Goal: Check status: Check status

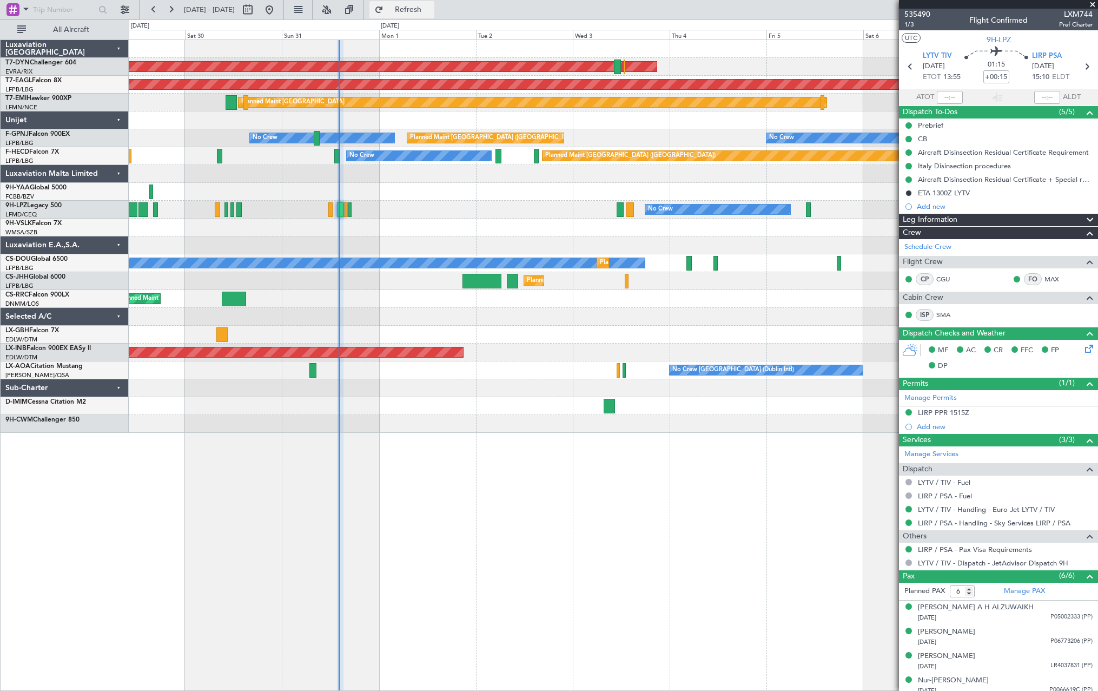
click at [431, 4] on button "Refresh" at bounding box center [401, 9] width 65 height 17
type input "14:08"
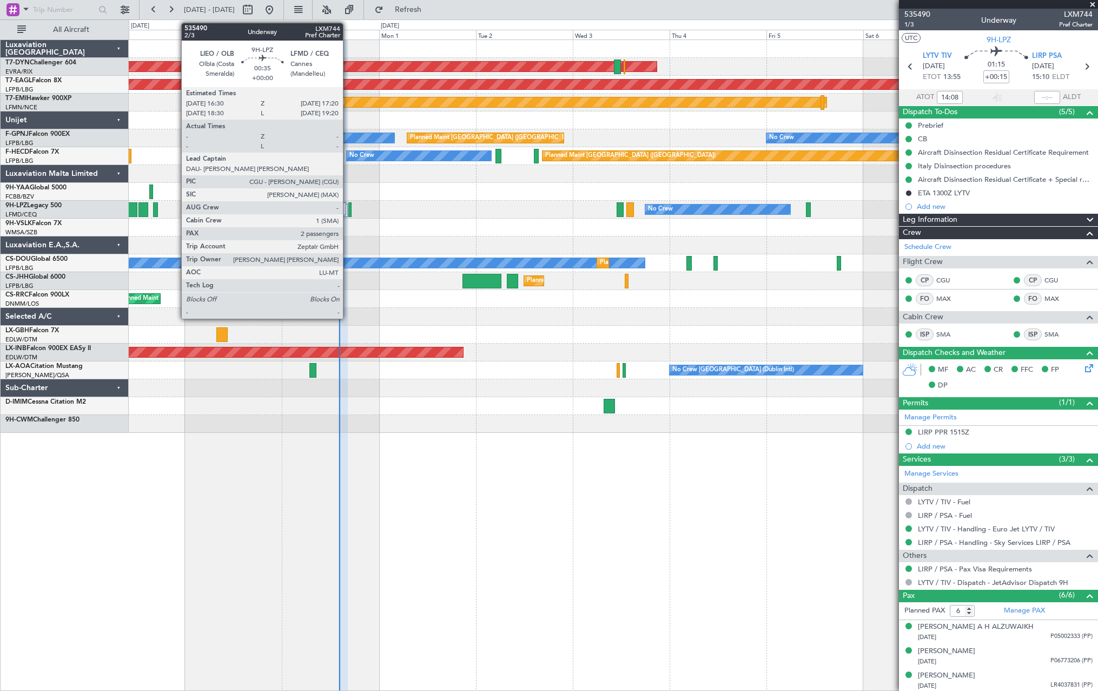
click at [348, 211] on div at bounding box center [350, 209] width 4 height 15
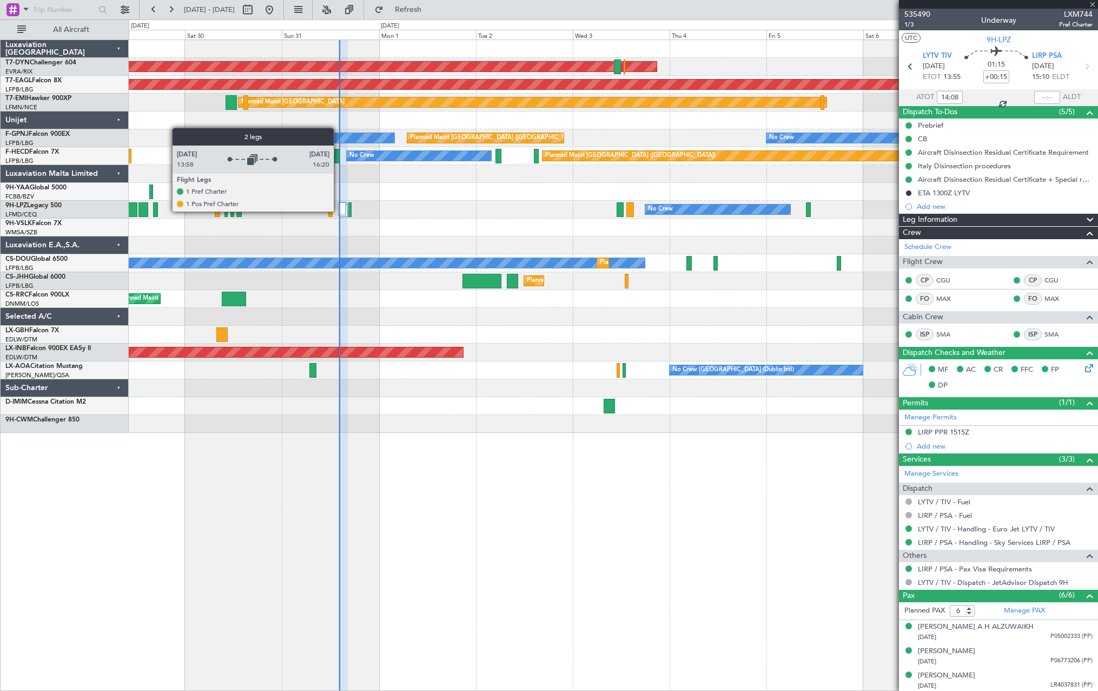
click at [342, 210] on div at bounding box center [342, 208] width 8 height 13
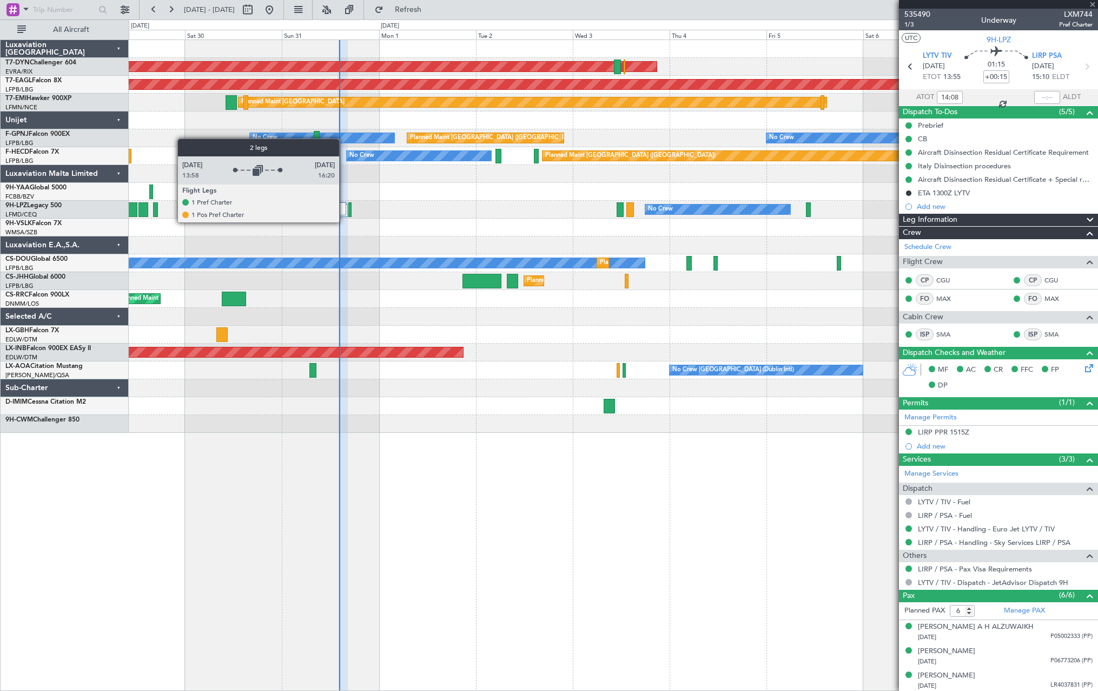
type input "2"
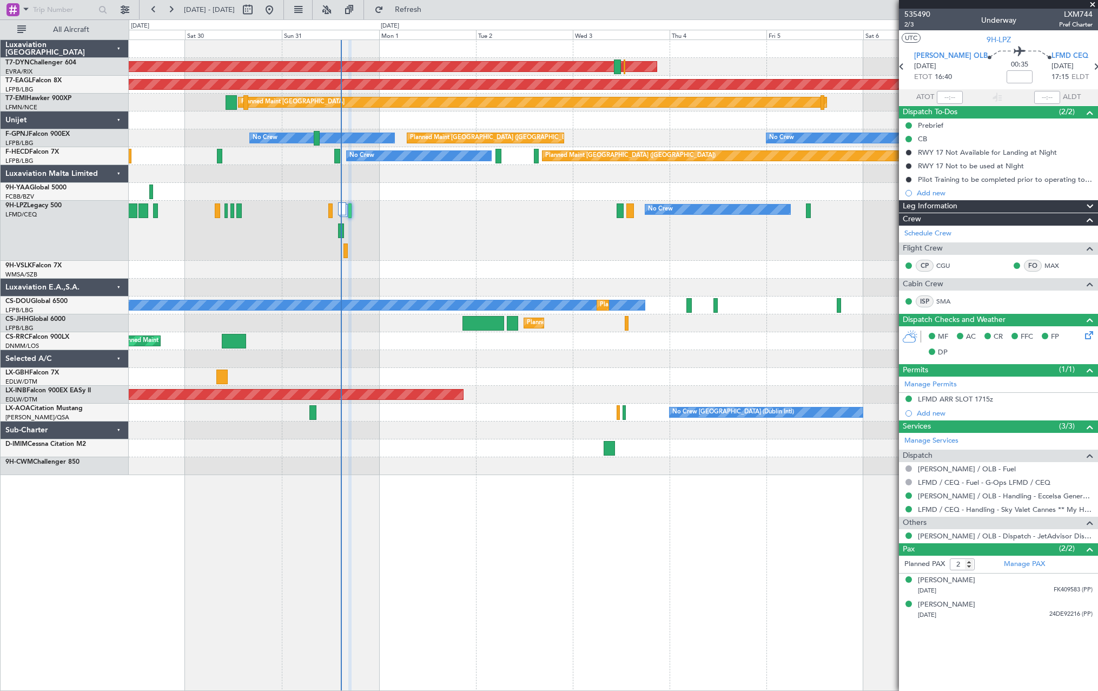
click at [399, 224] on div "No Crew No Crew" at bounding box center [613, 231] width 968 height 60
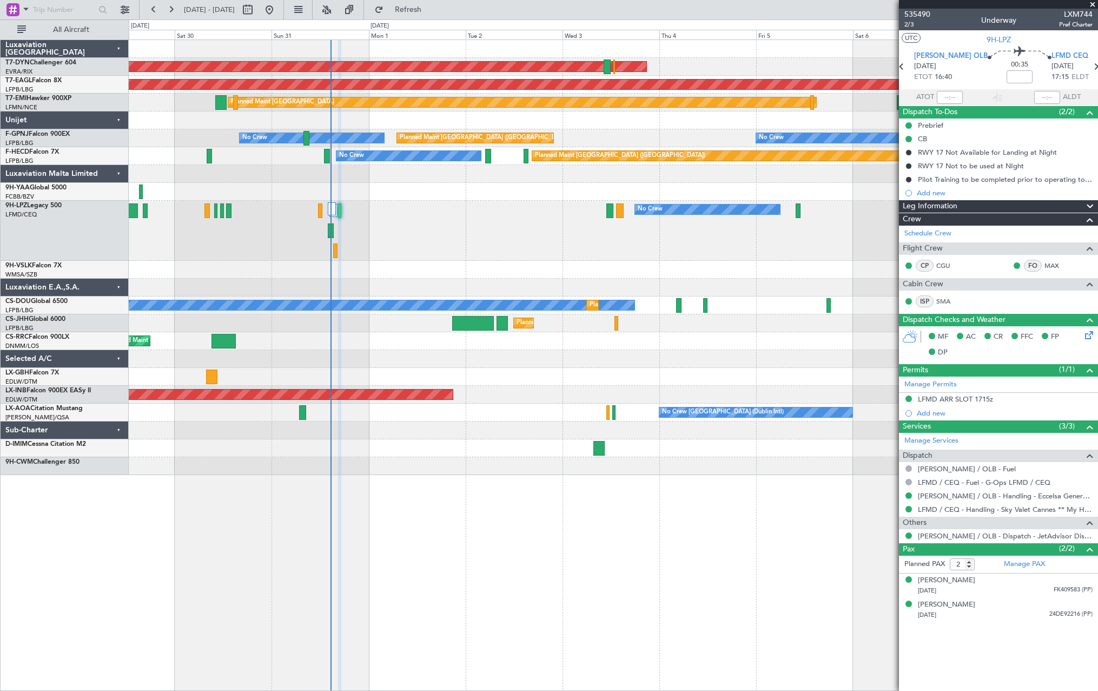
click at [399, 224] on div "No Crew No Crew" at bounding box center [613, 231] width 968 height 60
click at [592, 247] on div "No Crew No Crew" at bounding box center [613, 231] width 968 height 60
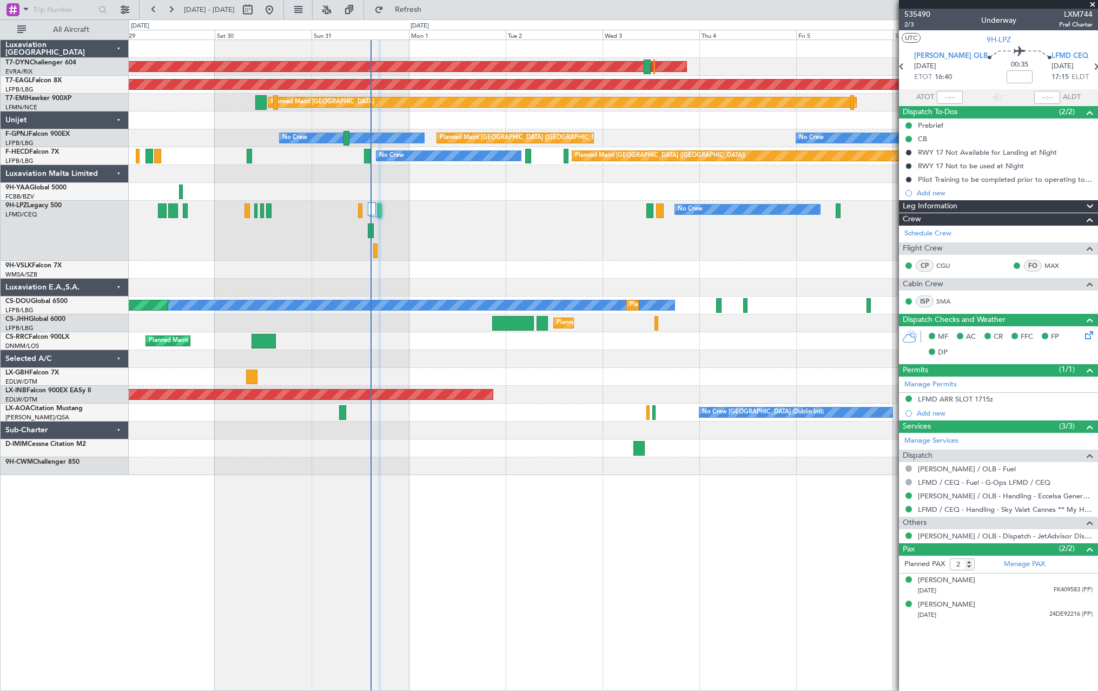
click at [592, 247] on div "No Crew No Crew" at bounding box center [613, 231] width 968 height 60
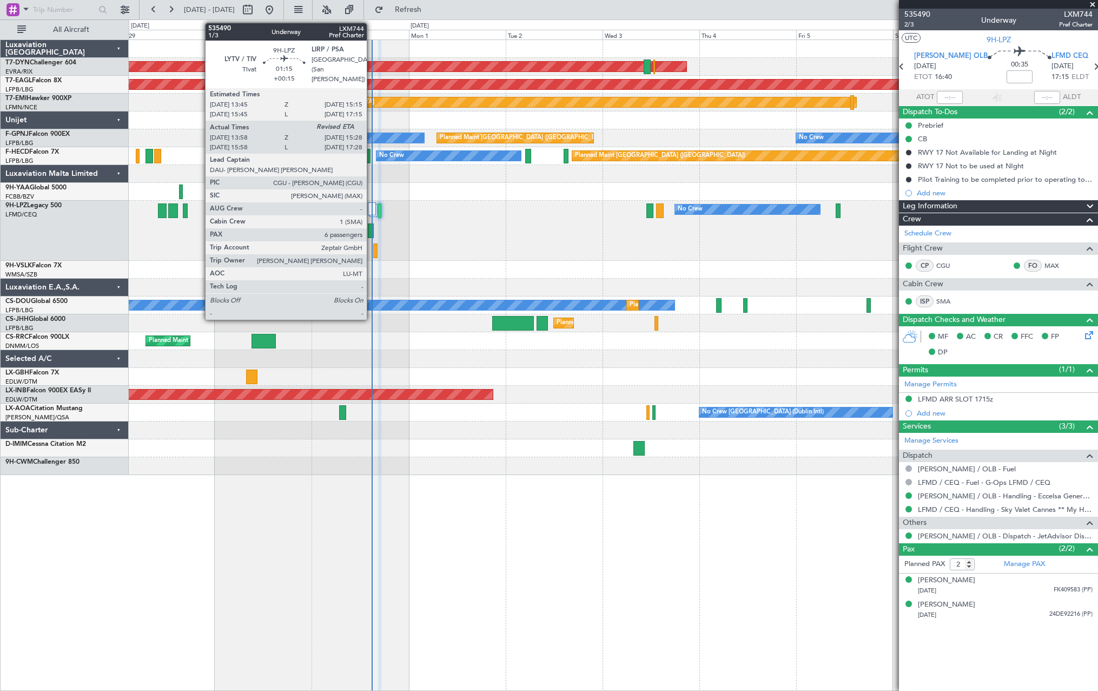
click at [371, 232] on div at bounding box center [371, 230] width 6 height 15
type input "+00:15"
type input "14:08"
type input "6"
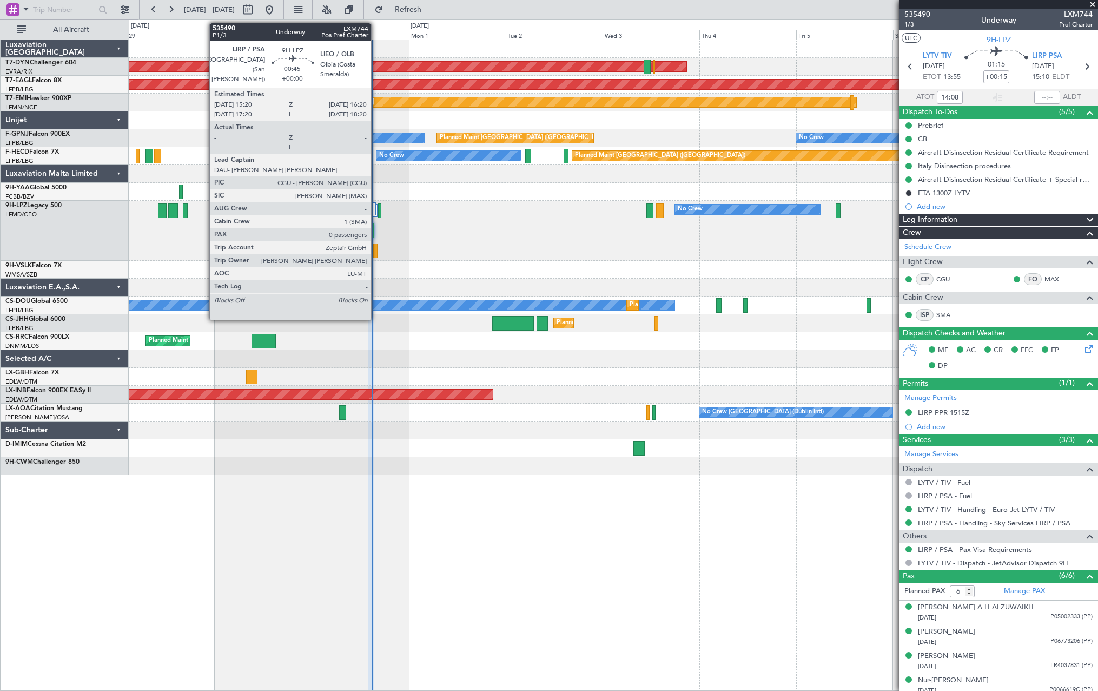
click at [376, 248] on div at bounding box center [375, 250] width 4 height 15
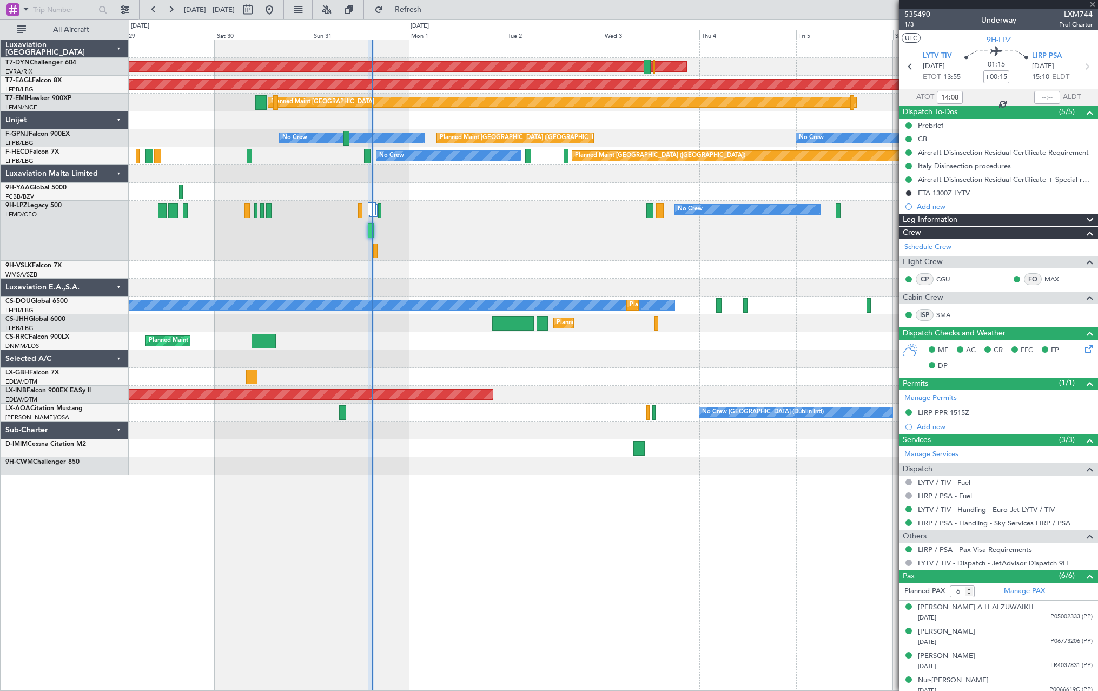
type input "0"
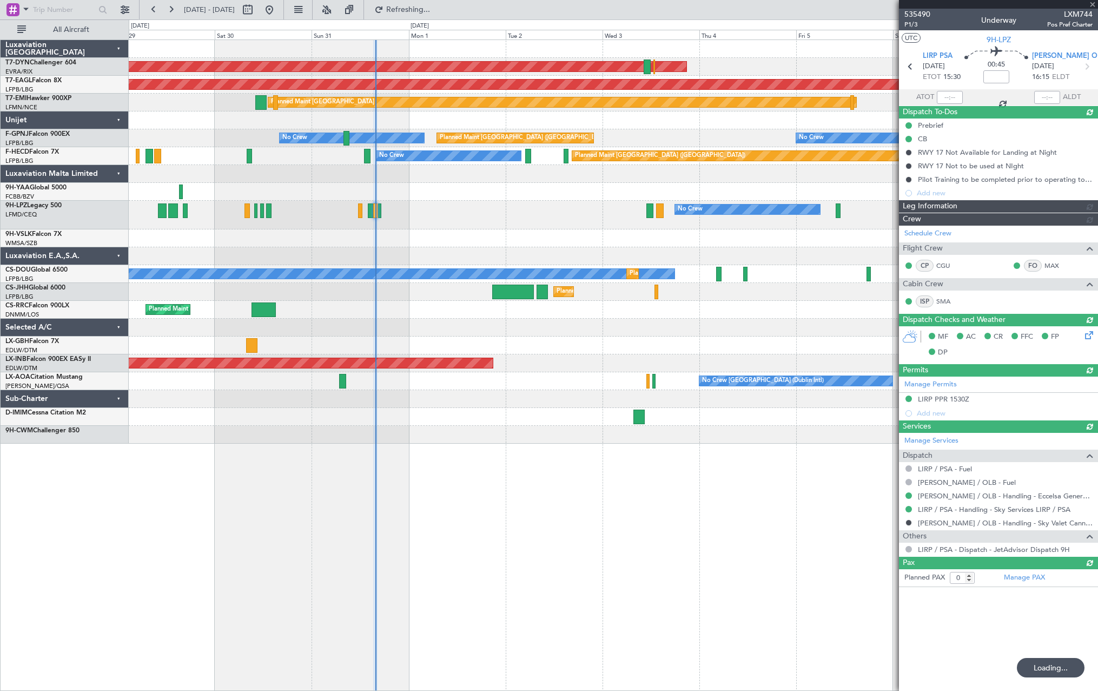
type input "15:40"
